Goal: Task Accomplishment & Management: Use online tool/utility

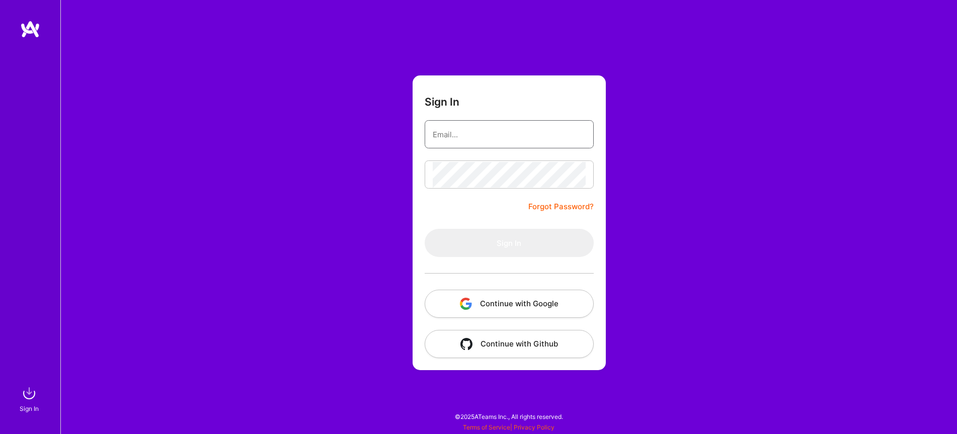
type input "[EMAIL_ADDRESS][DOMAIN_NAME]"
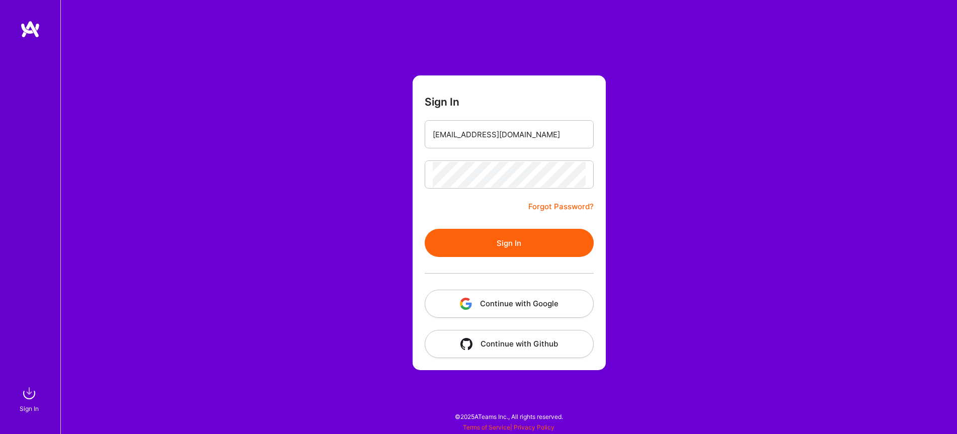
drag, startPoint x: 419, startPoint y: 247, endPoint x: 486, endPoint y: 245, distance: 67.0
click at [424, 248] on form "Sign In [EMAIL_ADDRESS][DOMAIN_NAME] Forgot Password? Sign In Continue with Goo…" at bounding box center [509, 222] width 193 height 295
click at [497, 245] on button "Sign In" at bounding box center [509, 243] width 169 height 28
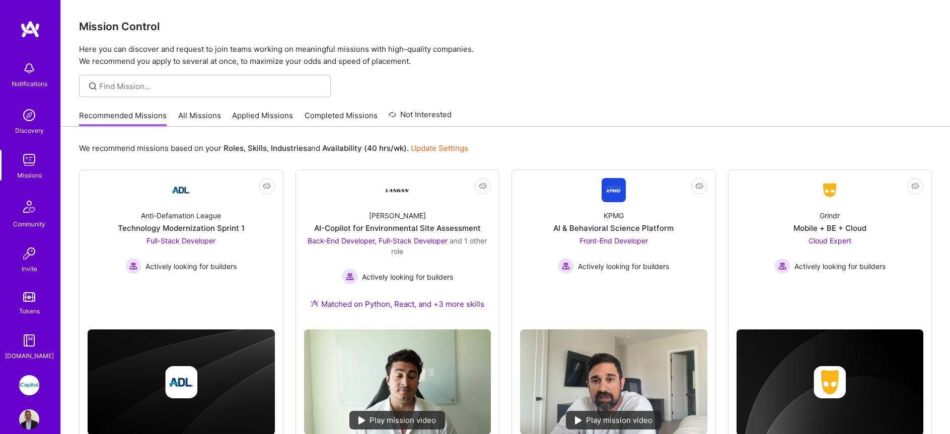
click at [193, 120] on link "All Missions" at bounding box center [199, 118] width 43 height 17
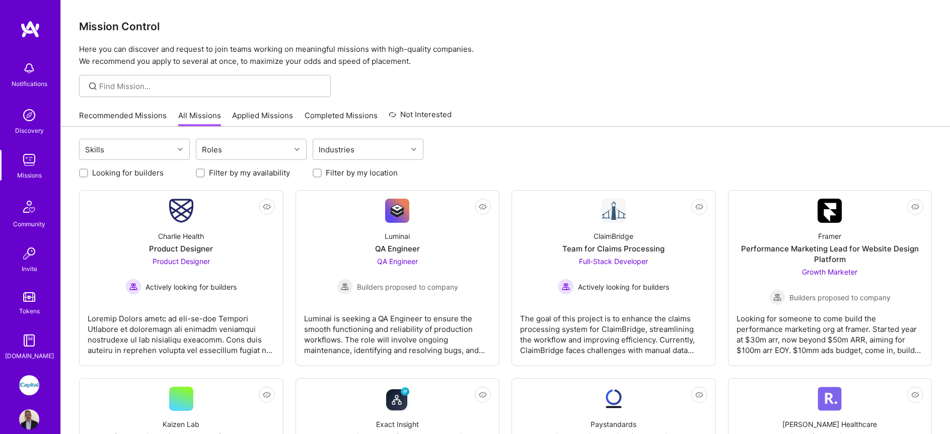
click at [270, 114] on link "Applied Missions" at bounding box center [262, 118] width 61 height 17
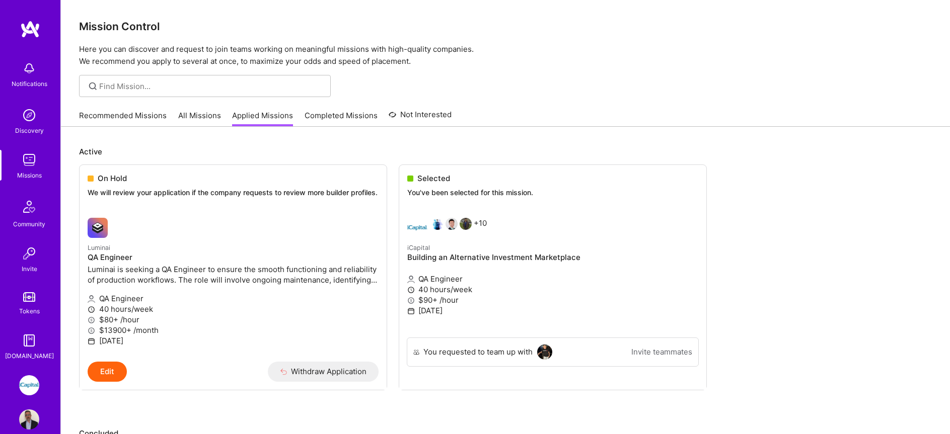
click at [203, 119] on link "All Missions" at bounding box center [199, 118] width 43 height 17
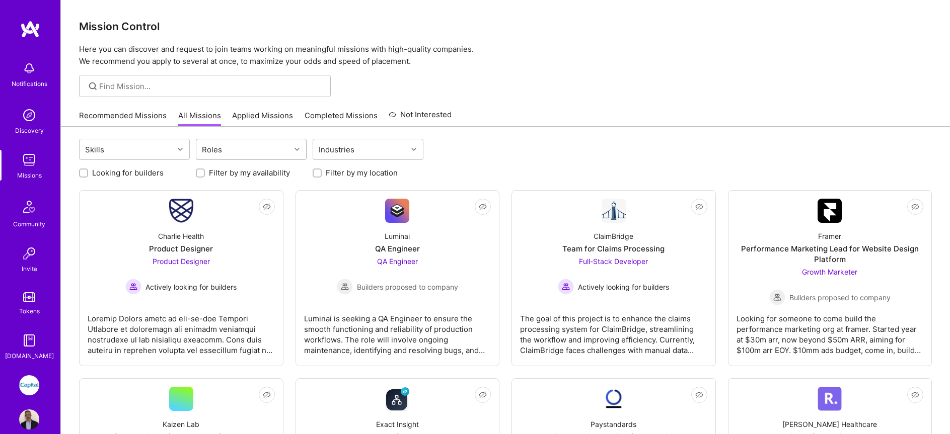
click at [221, 153] on div "Roles" at bounding box center [211, 149] width 25 height 15
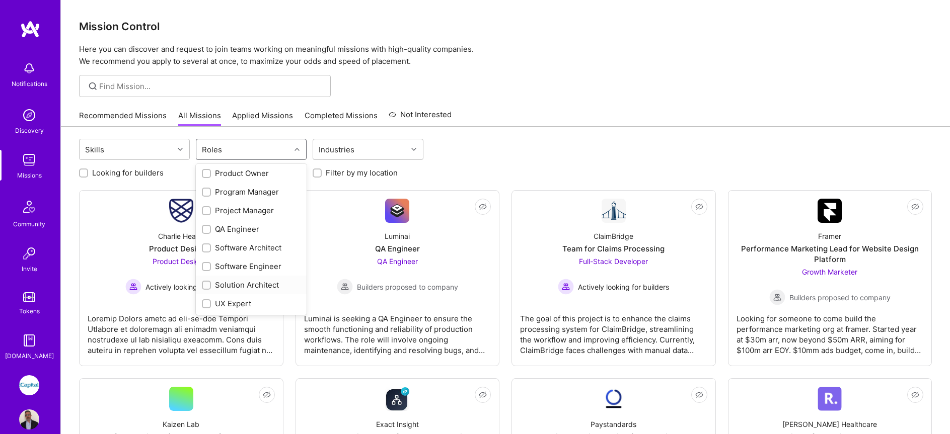
scroll to position [392, 0]
click at [232, 226] on div "QA Engineer" at bounding box center [251, 230] width 99 height 11
checkbox input "true"
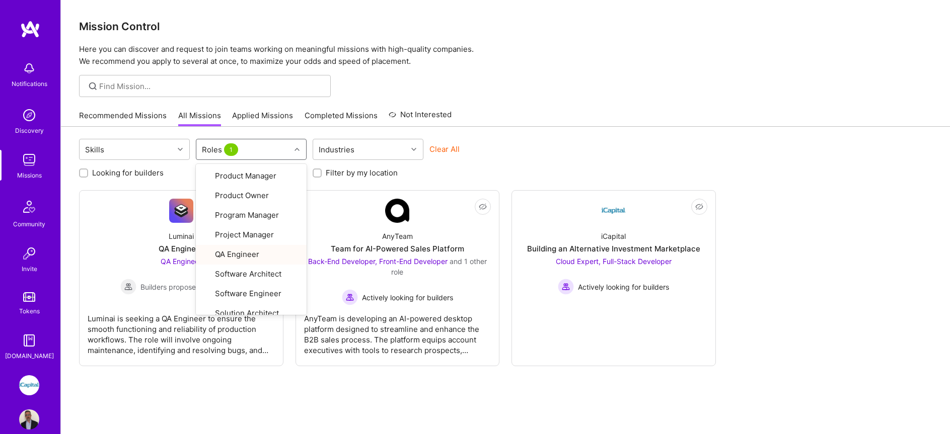
click at [685, 416] on div "Skills option QA Engineer, selected. option QA Engineer focused, 25 of 29. 29 r…" at bounding box center [505, 300] width 889 height 347
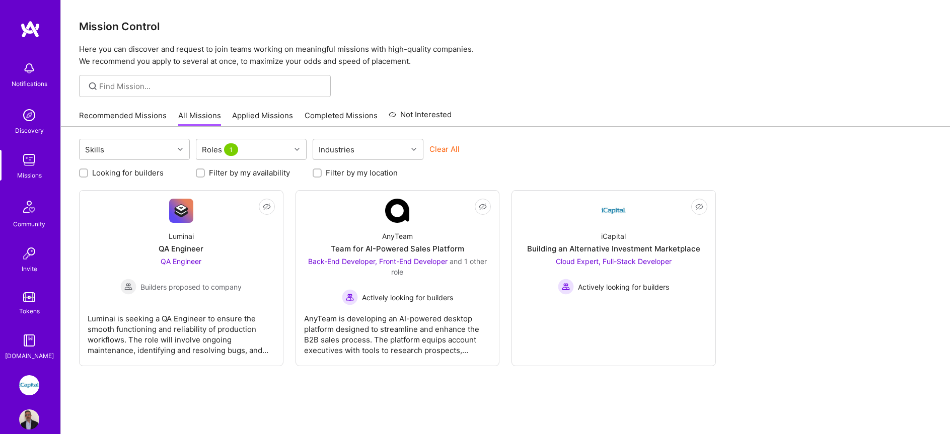
click at [32, 162] on img at bounding box center [29, 160] width 20 height 20
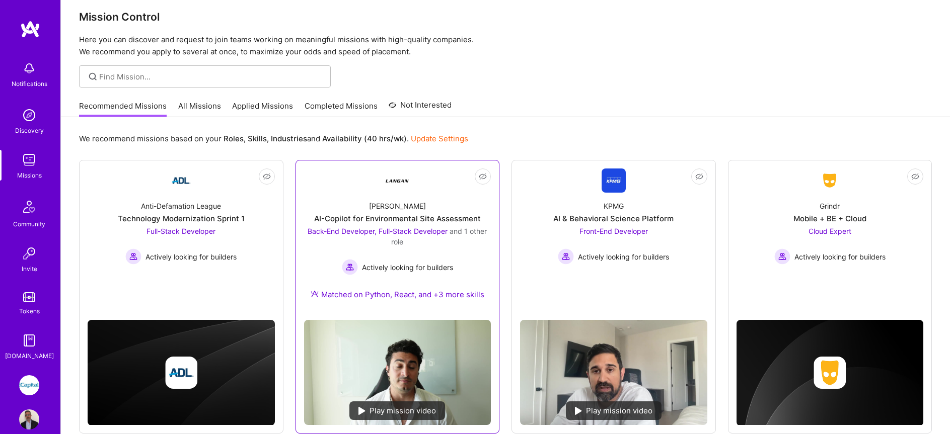
scroll to position [300, 0]
